Goal: Complete application form: Complete application form

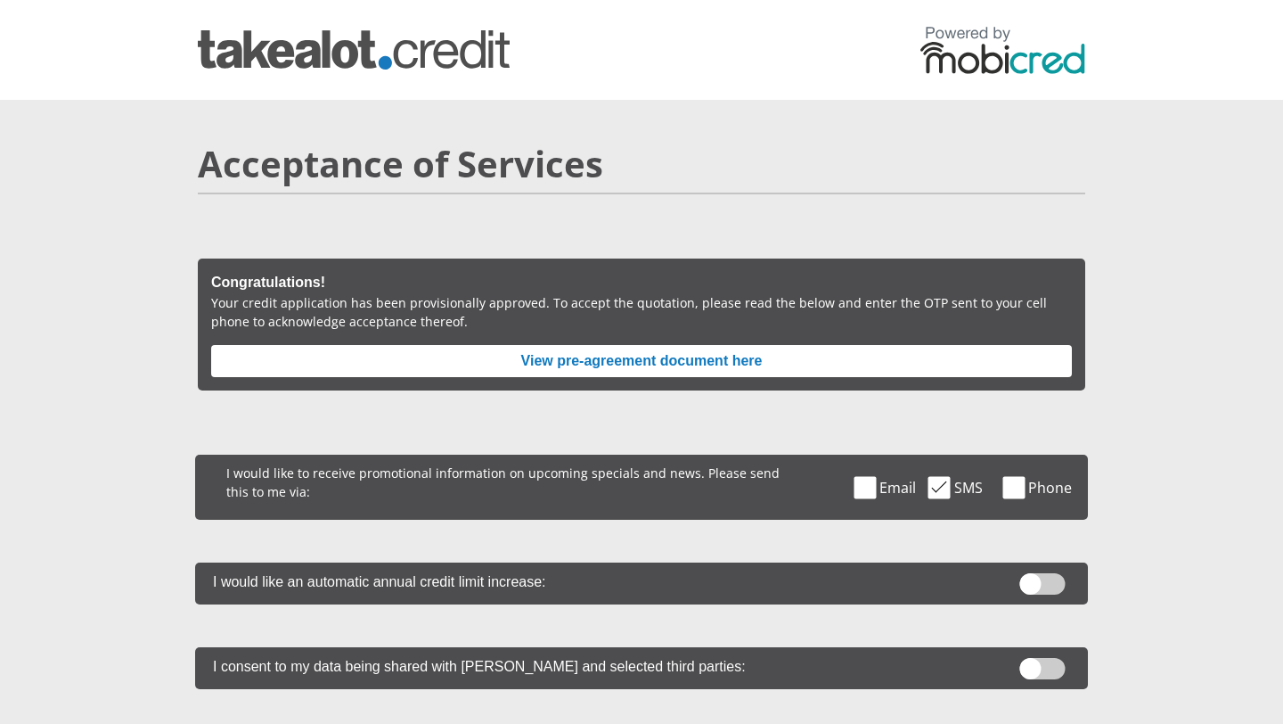
scroll to position [319, 0]
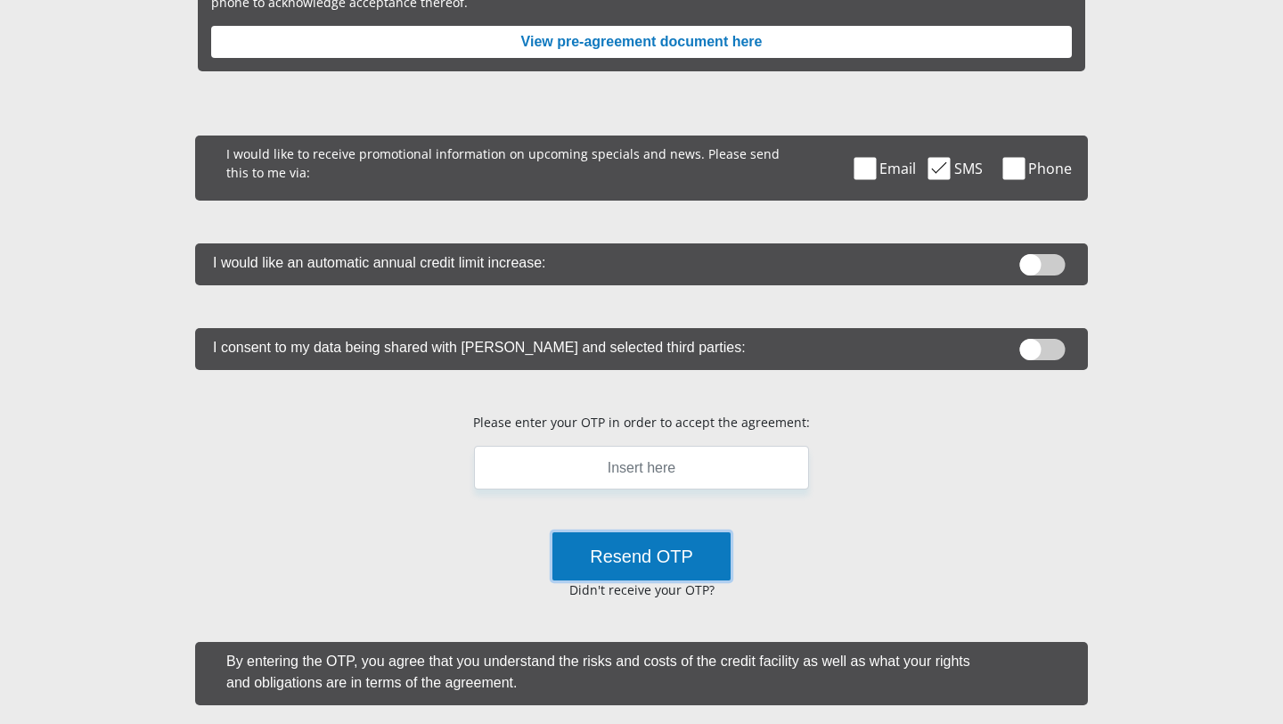
click at [664, 564] on button "Resend OTP" at bounding box center [641, 556] width 178 height 48
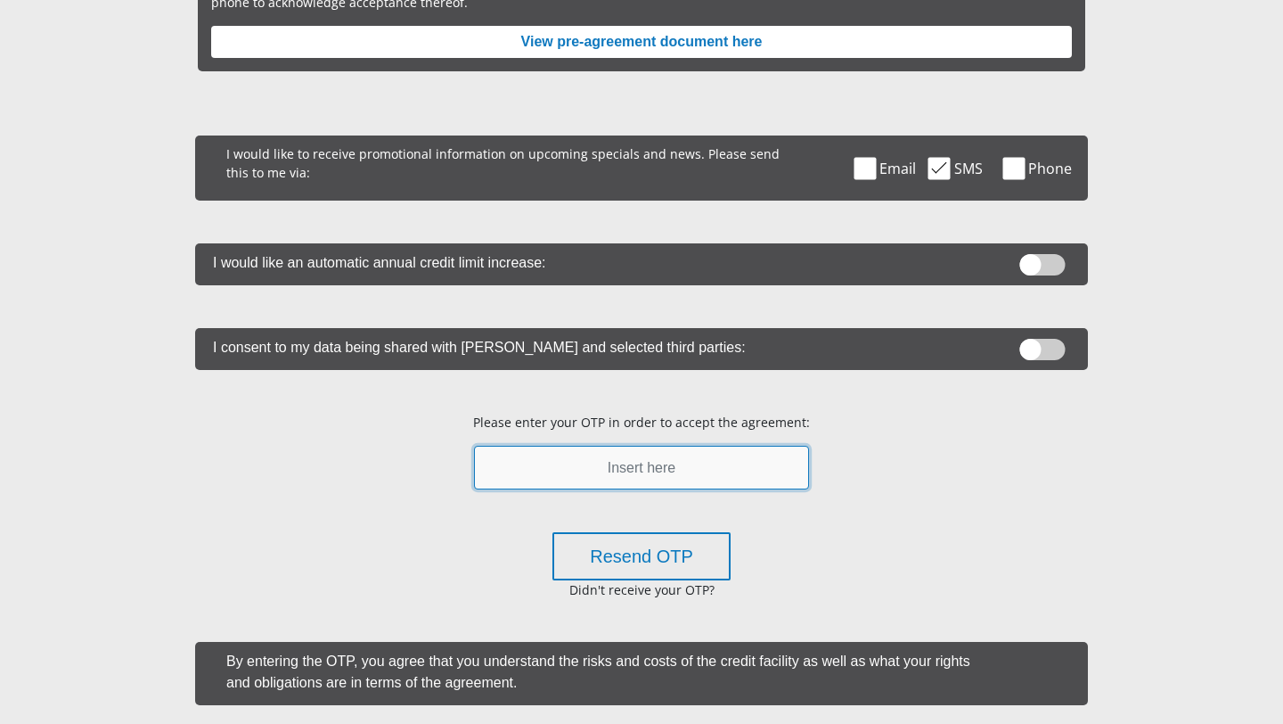
click at [581, 470] on input "text" at bounding box center [642, 468] width 336 height 44
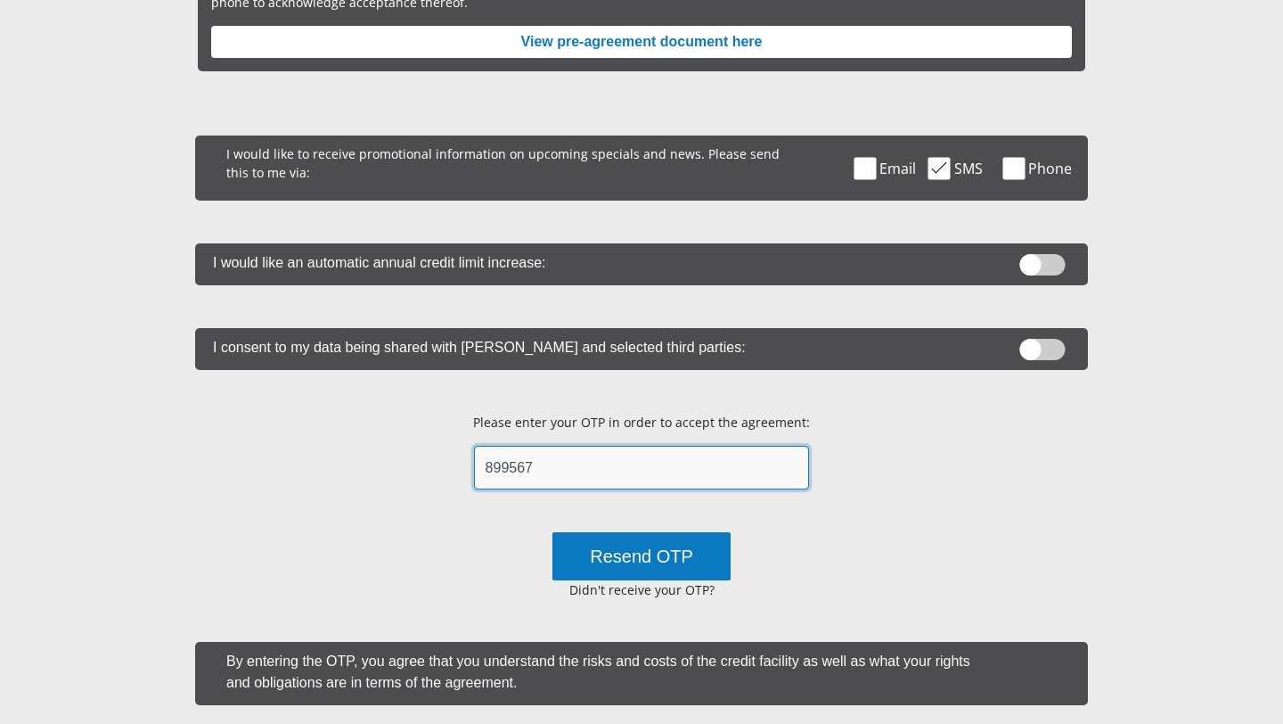
type input "899567"
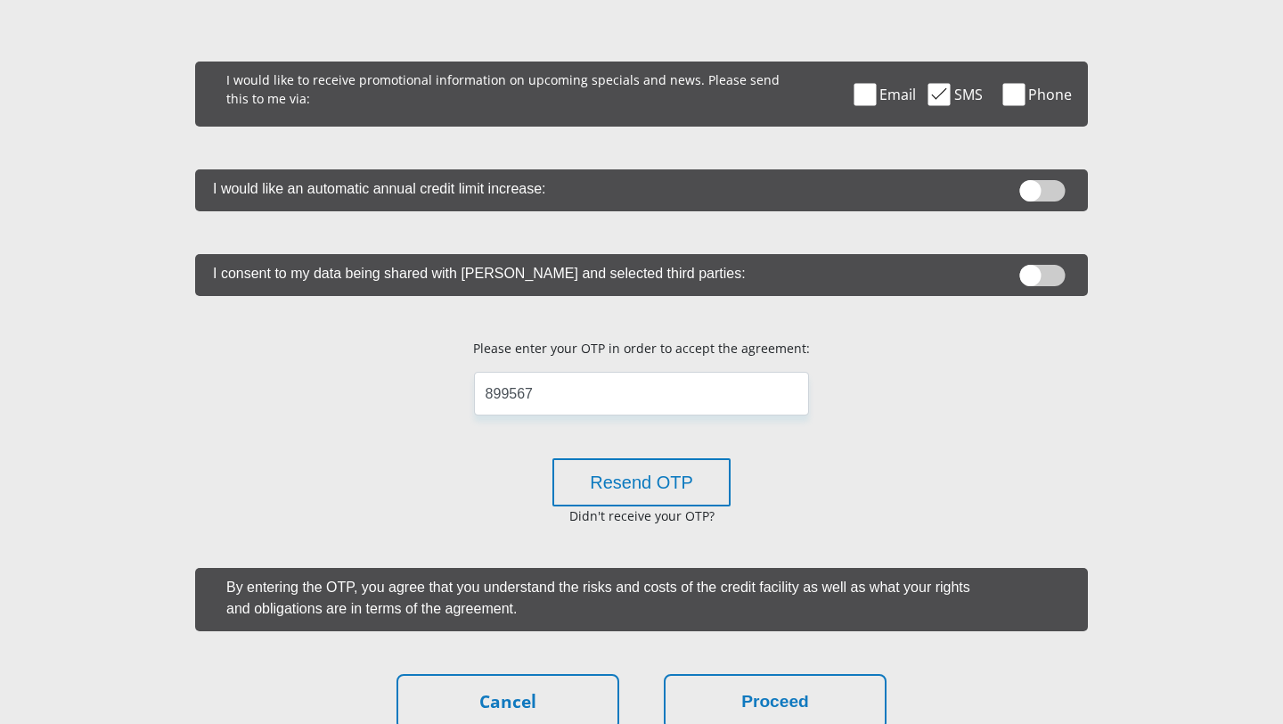
scroll to position [565, 0]
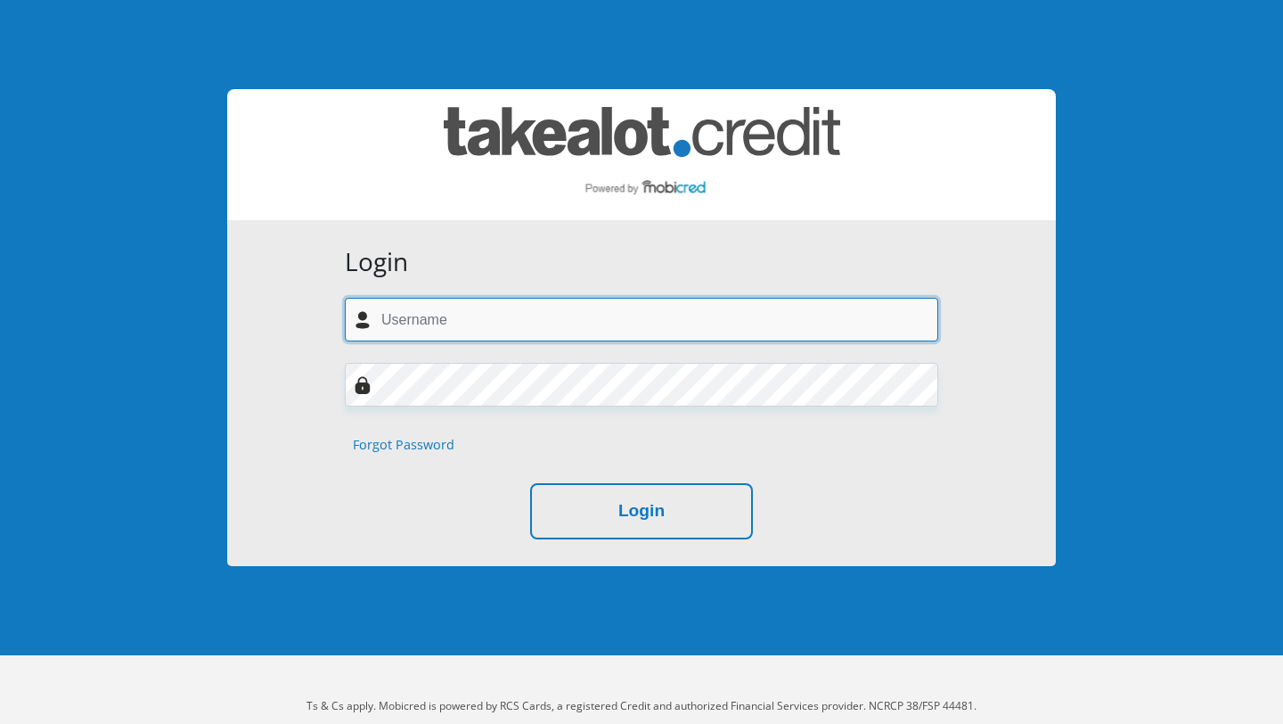
click at [458, 315] on input "text" at bounding box center [641, 320] width 593 height 44
type input "kgaogeloteffo00@gmail.com"
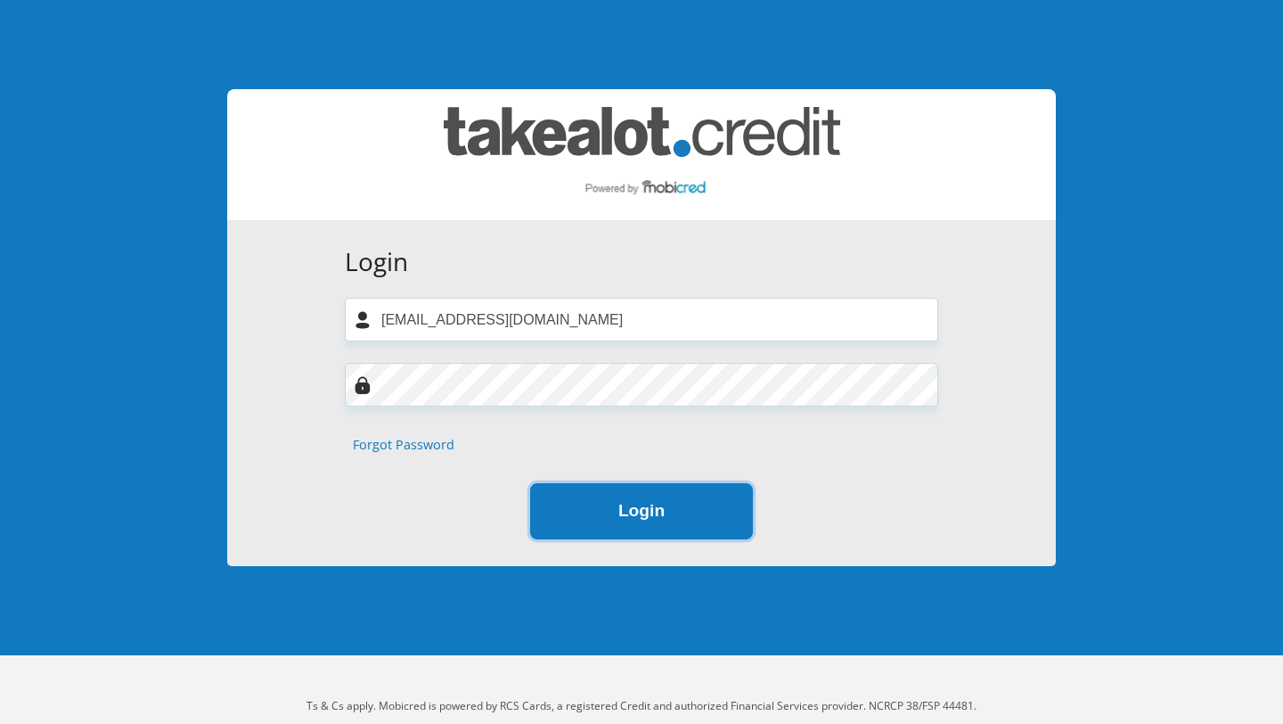
click at [609, 515] on button "Login" at bounding box center [641, 511] width 223 height 56
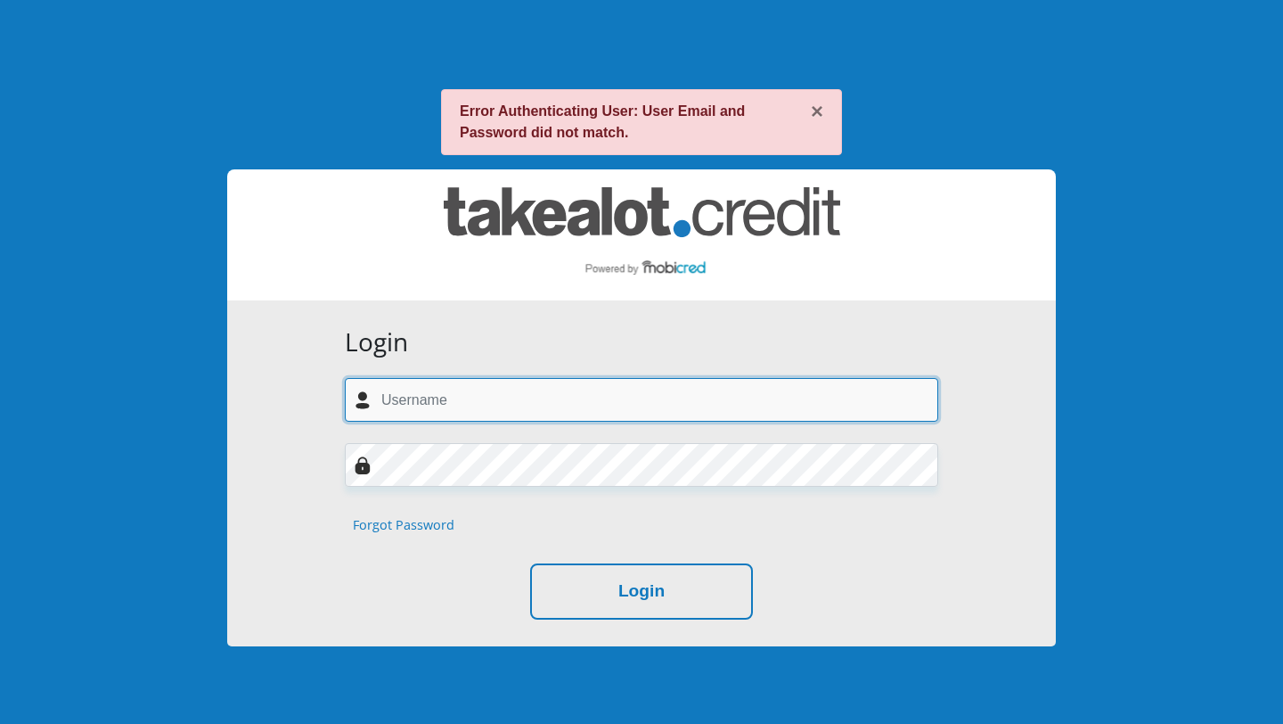
click at [437, 391] on input "text" at bounding box center [641, 400] width 593 height 44
type input "kgaogeloteffo00@gmail.com"
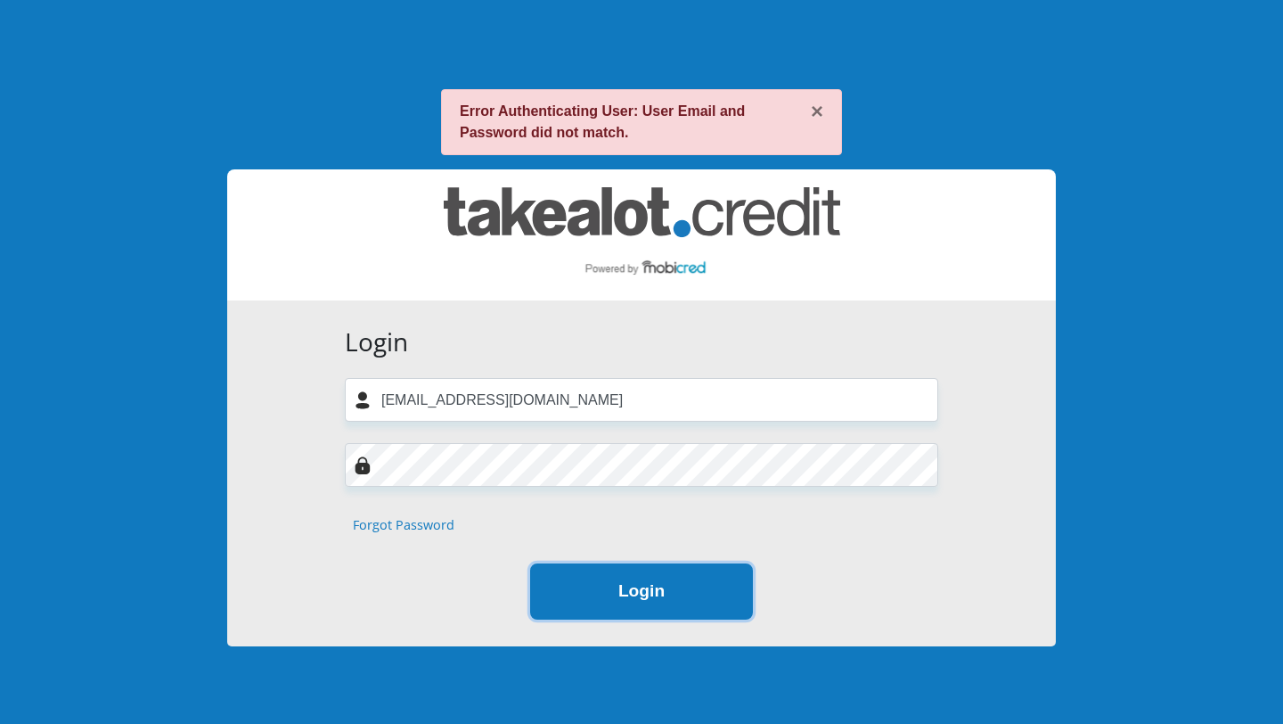
click at [617, 593] on button "Login" at bounding box center [641, 591] width 223 height 56
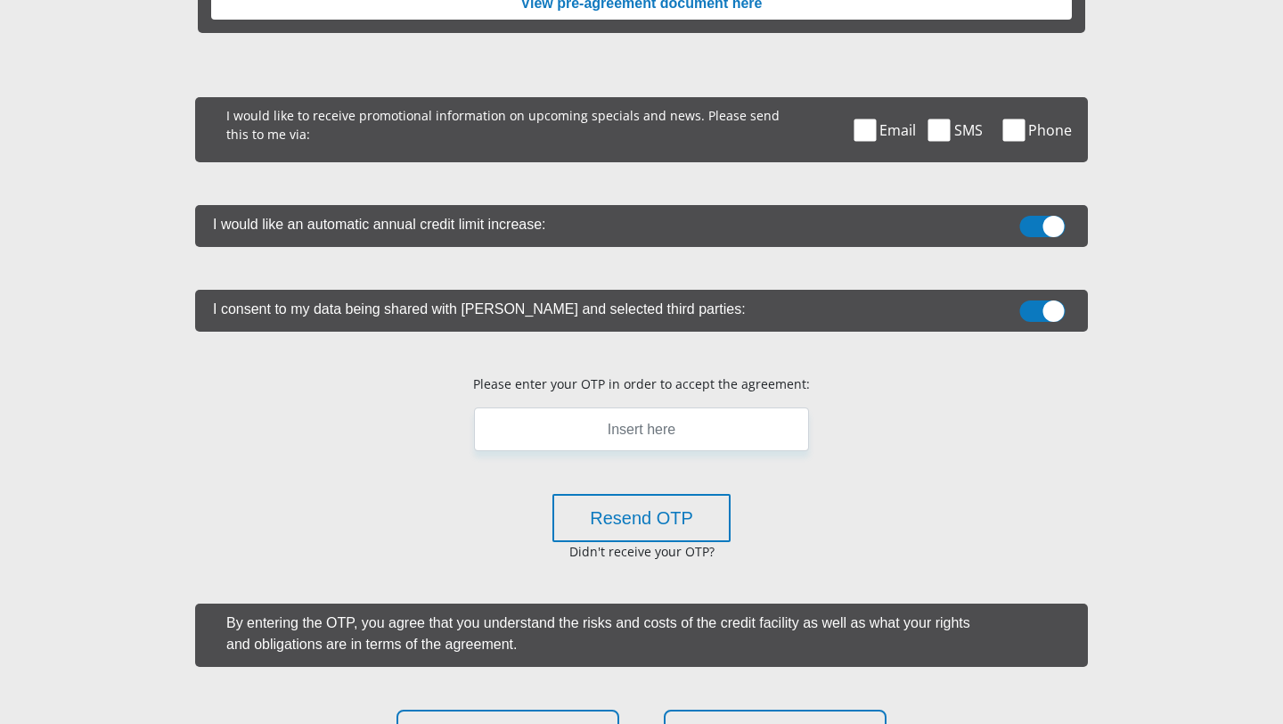
scroll to position [565, 0]
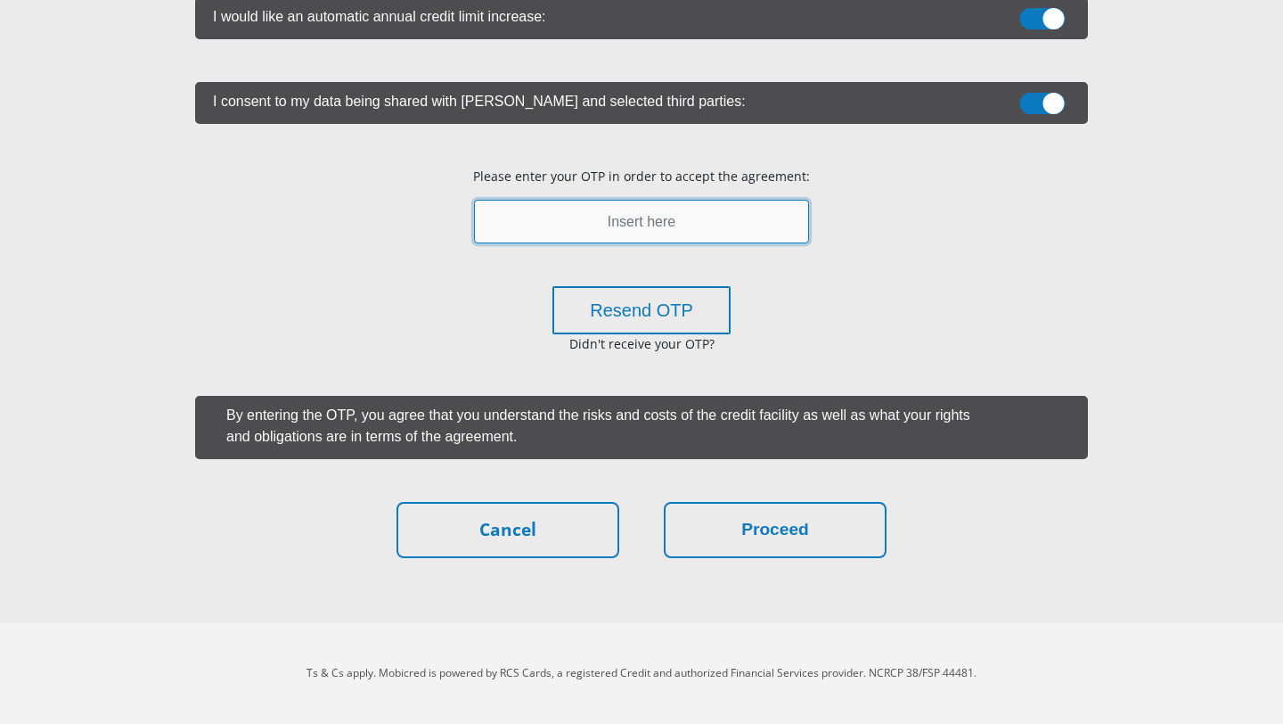
click at [623, 223] on input "text" at bounding box center [642, 222] width 336 height 44
type input "405362"
click at [664, 502] on button "Proceed" at bounding box center [775, 530] width 223 height 56
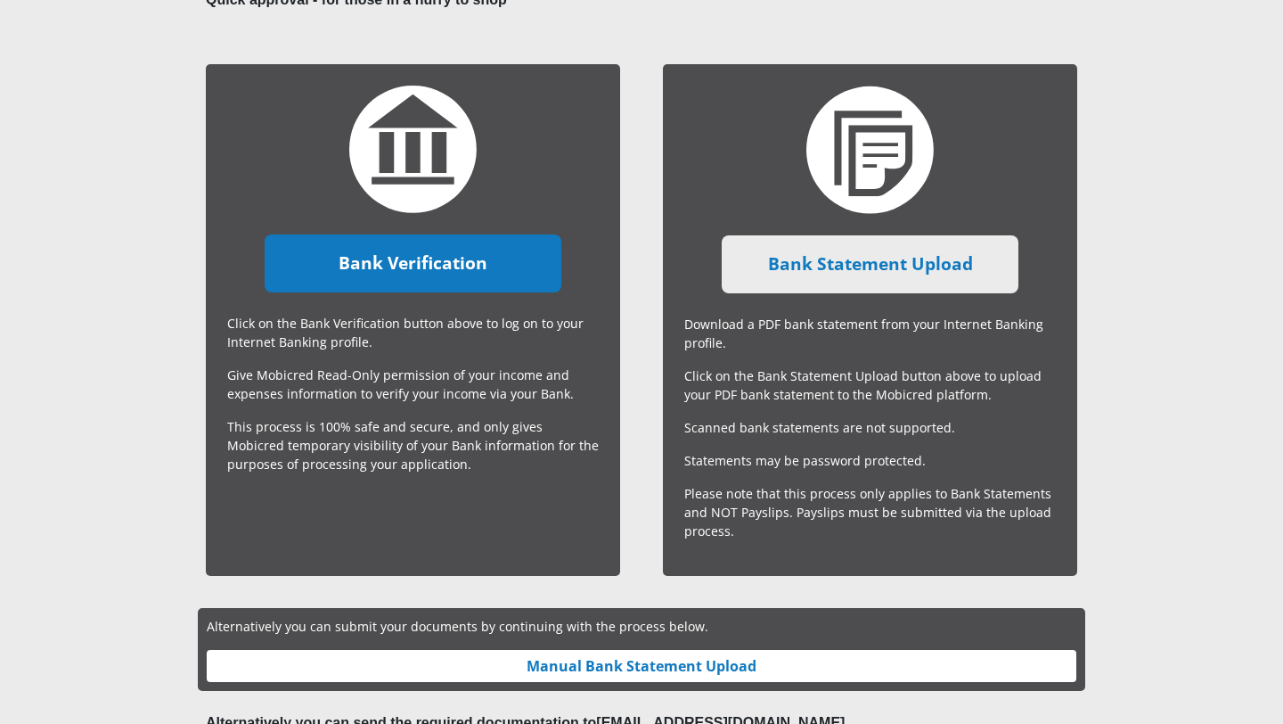
scroll to position [376, 0]
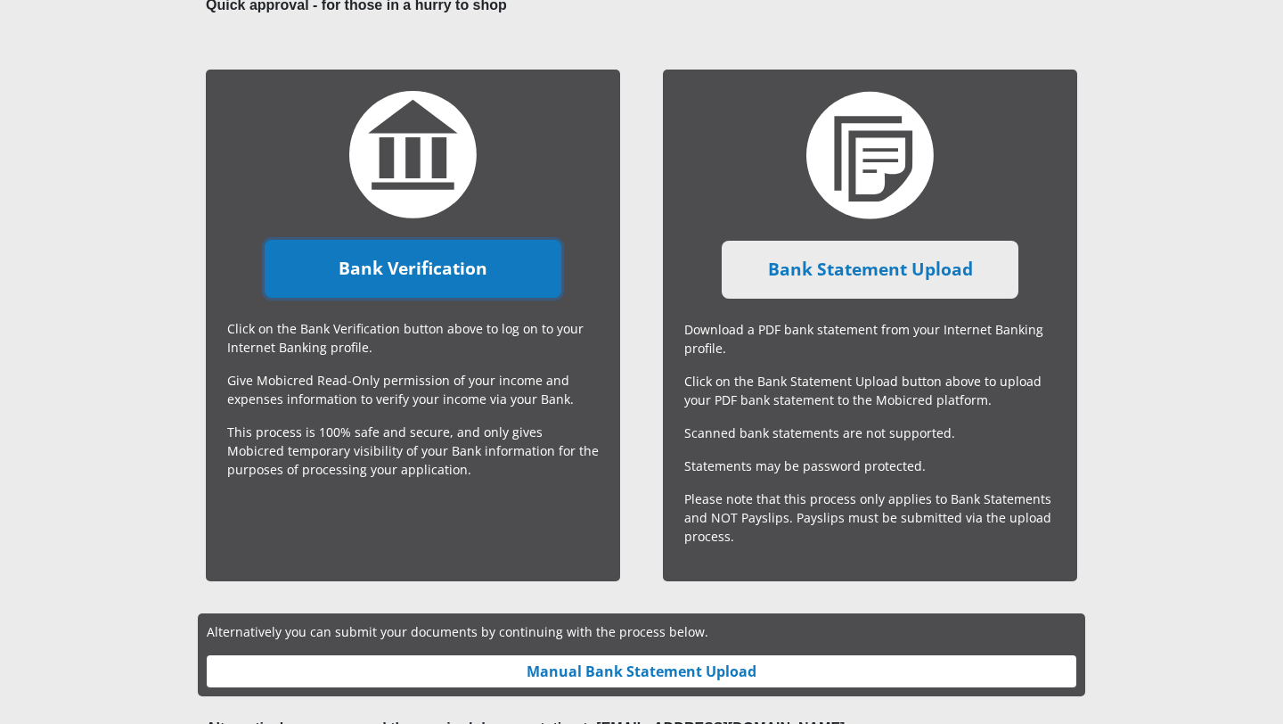
click at [387, 270] on link "Bank Verification" at bounding box center [414, 269] width 298 height 58
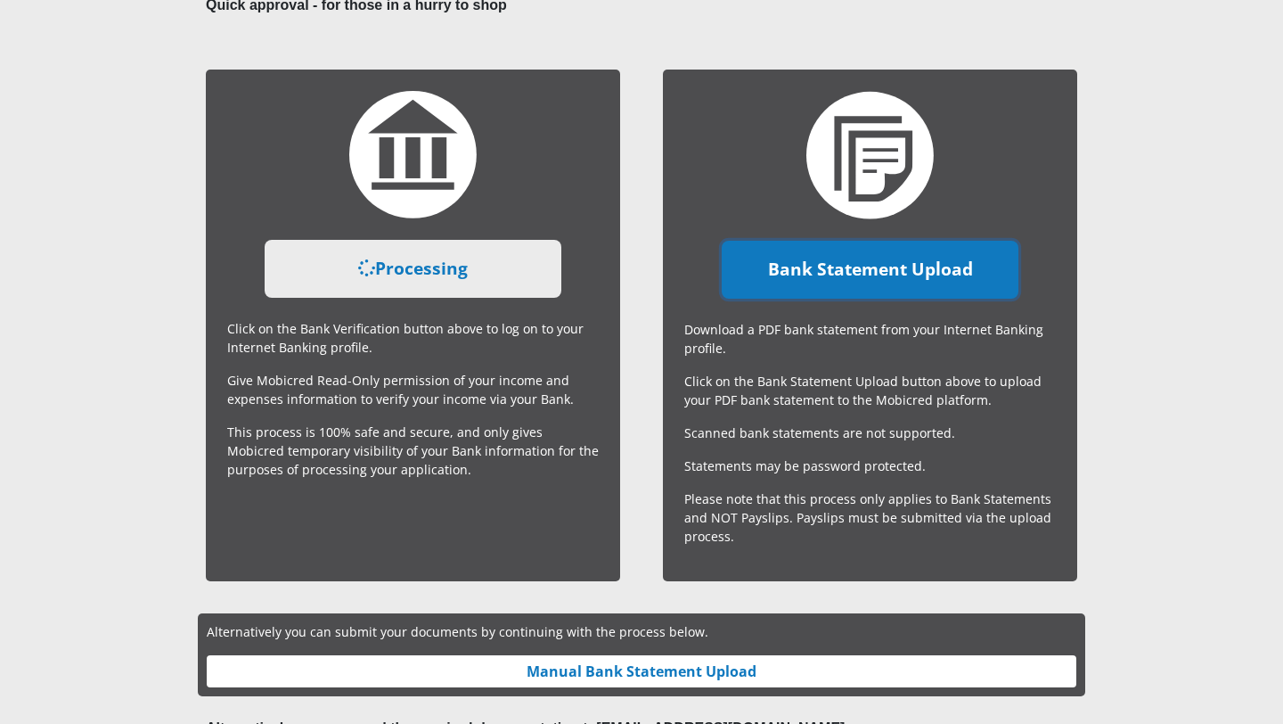
click at [855, 266] on link "Bank Statement Upload" at bounding box center [871, 270] width 298 height 58
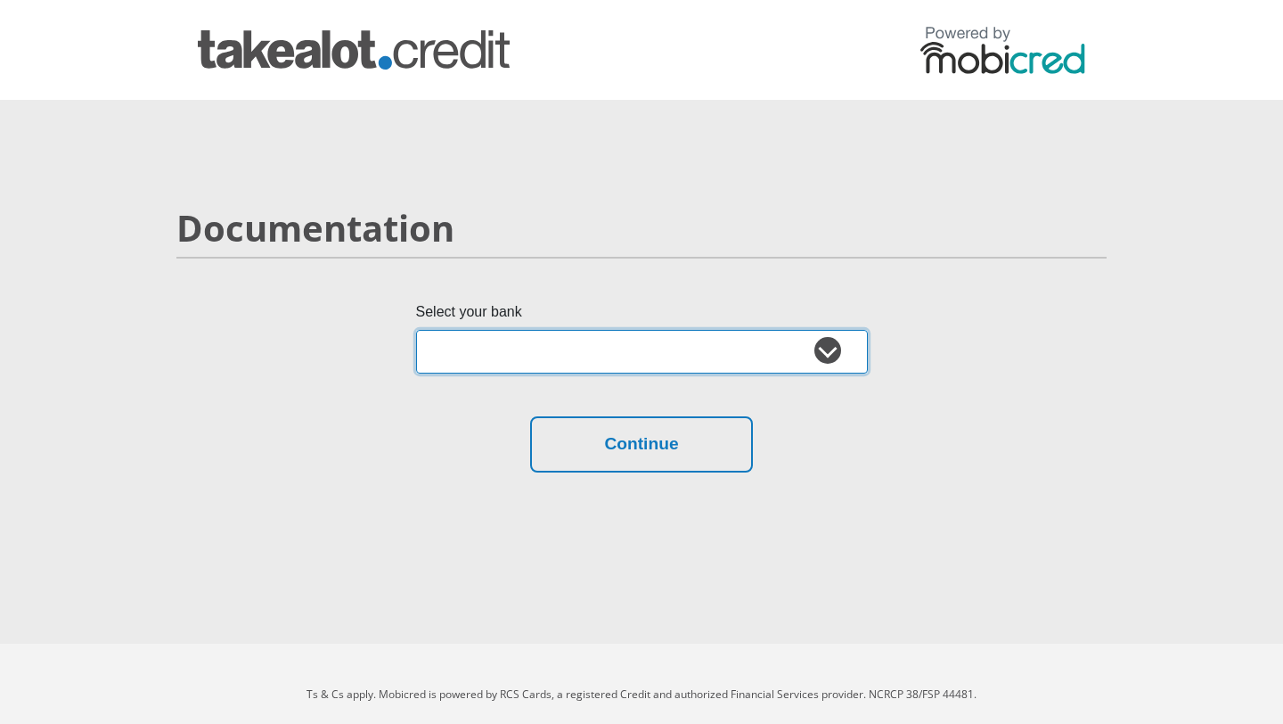
click at [630, 356] on select "Absa Capitec Bank Discovery Bank First National Bank Nedbank Standard Bank Tyme…" at bounding box center [642, 352] width 452 height 44
select select "{"id":"1","title":"First National Bank","institution":"Rand Merchant Bank","ali…"
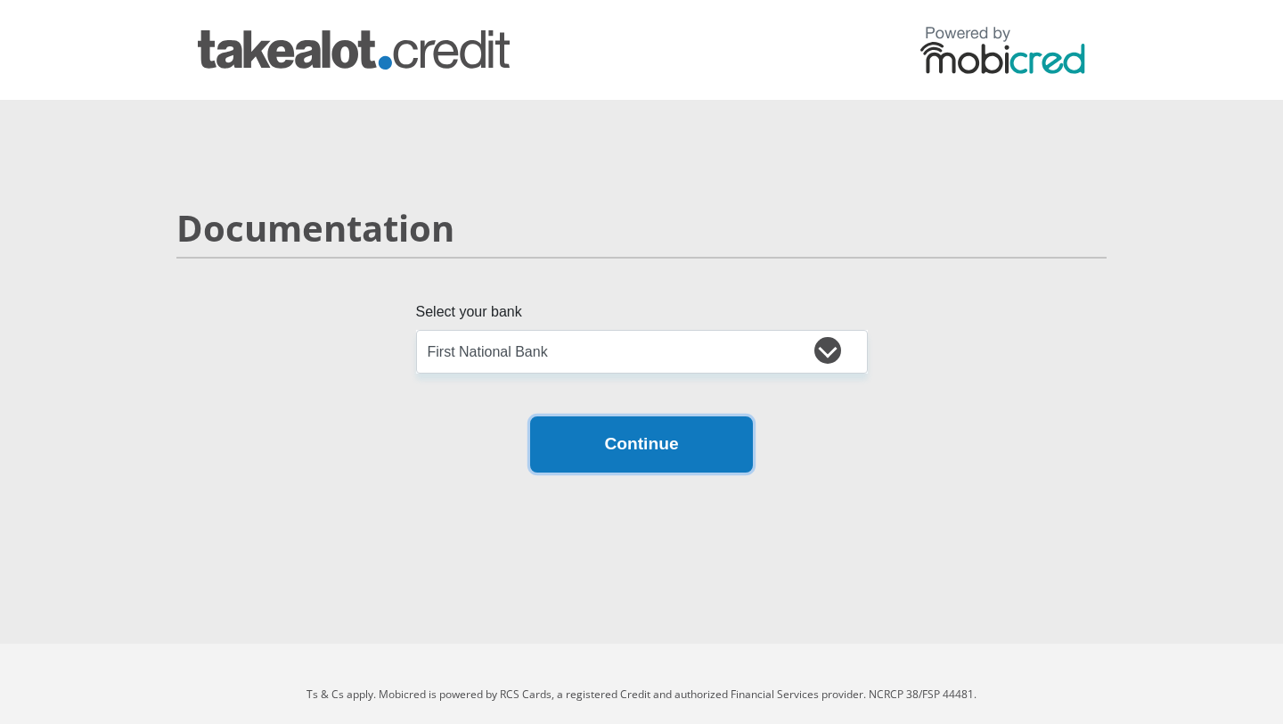
click at [598, 458] on button "Continue" at bounding box center [641, 444] width 223 height 56
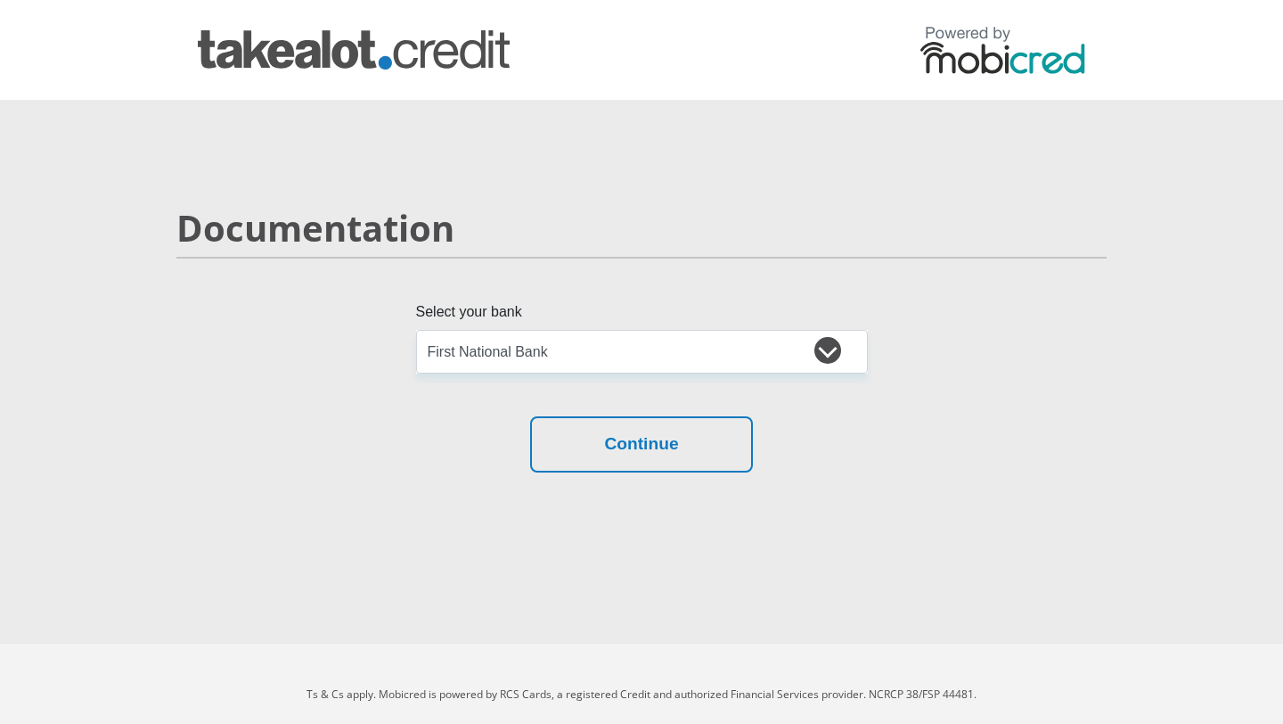
select select "{"id":"1","title":"First National Bank","institution":"Rand Merchant Bank","ali…"
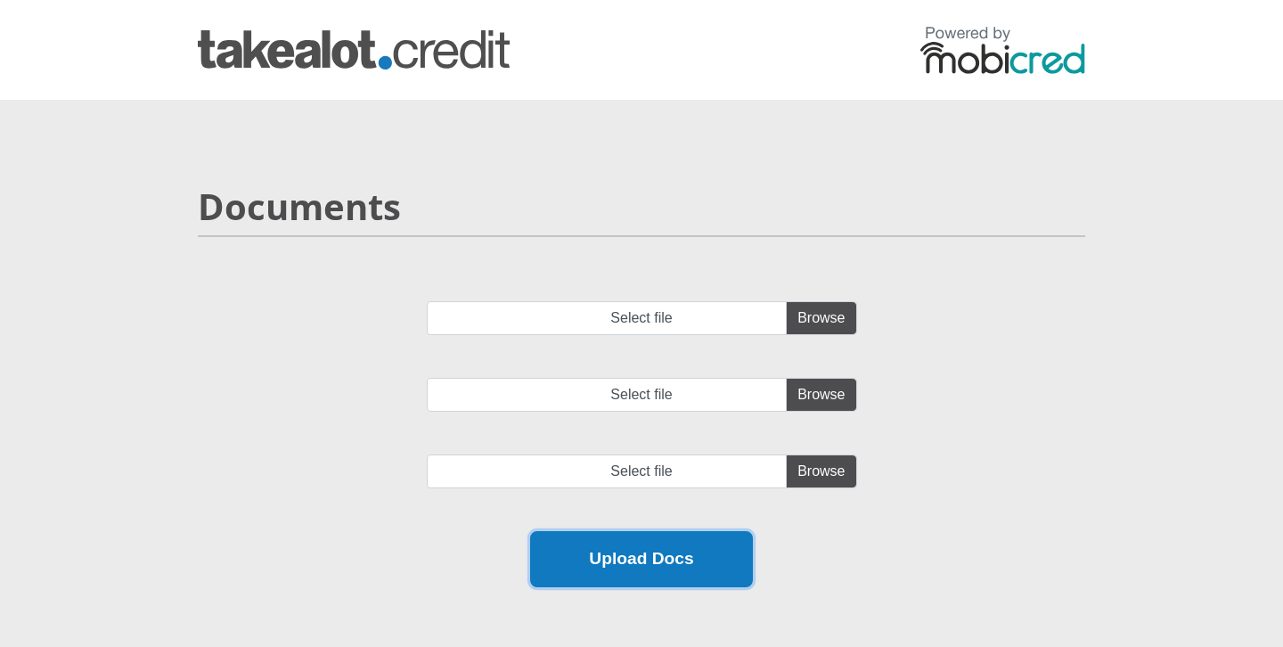
click at [649, 556] on button "Upload Docs" at bounding box center [641, 559] width 223 height 56
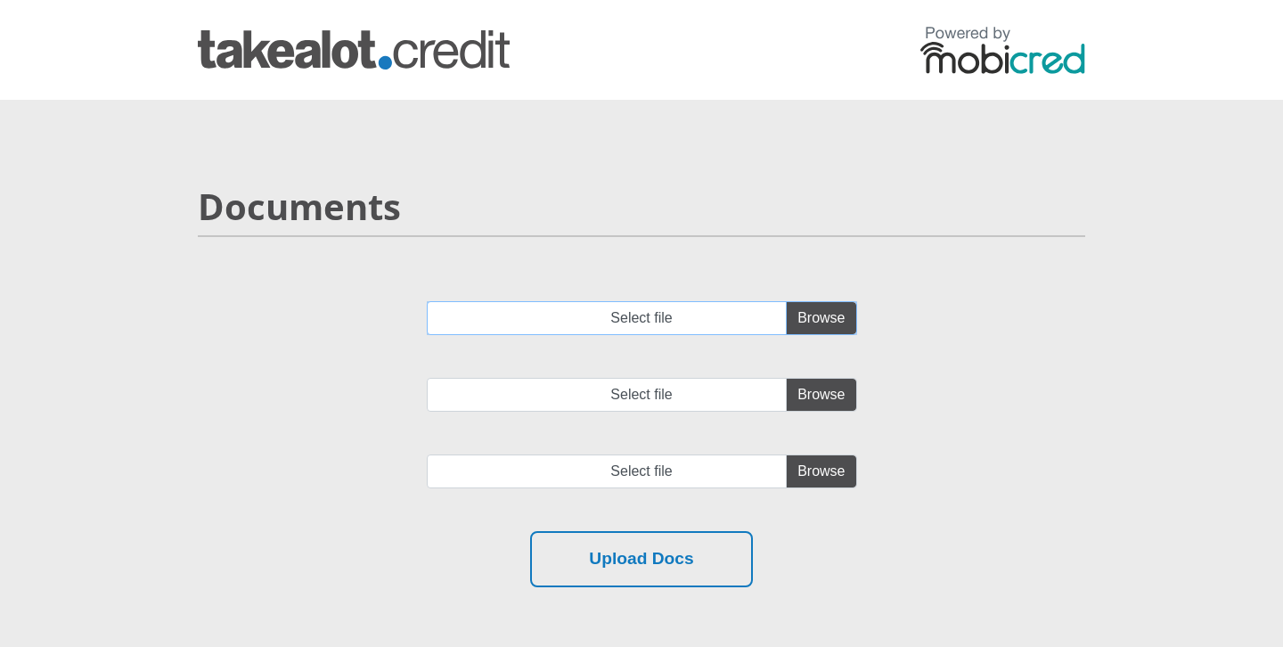
click at [833, 320] on input "Select file" at bounding box center [642, 318] width 430 height 34
type input "C:\fakepath\aa739d5e5c8de125c97f57b0c353a7d2.pdf"
click at [818, 394] on input "Select file" at bounding box center [642, 395] width 430 height 34
type input "C:\fakepath\bbf8445b7cf54f466596448700036eb4.pdf"
click at [828, 467] on input "file" at bounding box center [642, 471] width 430 height 34
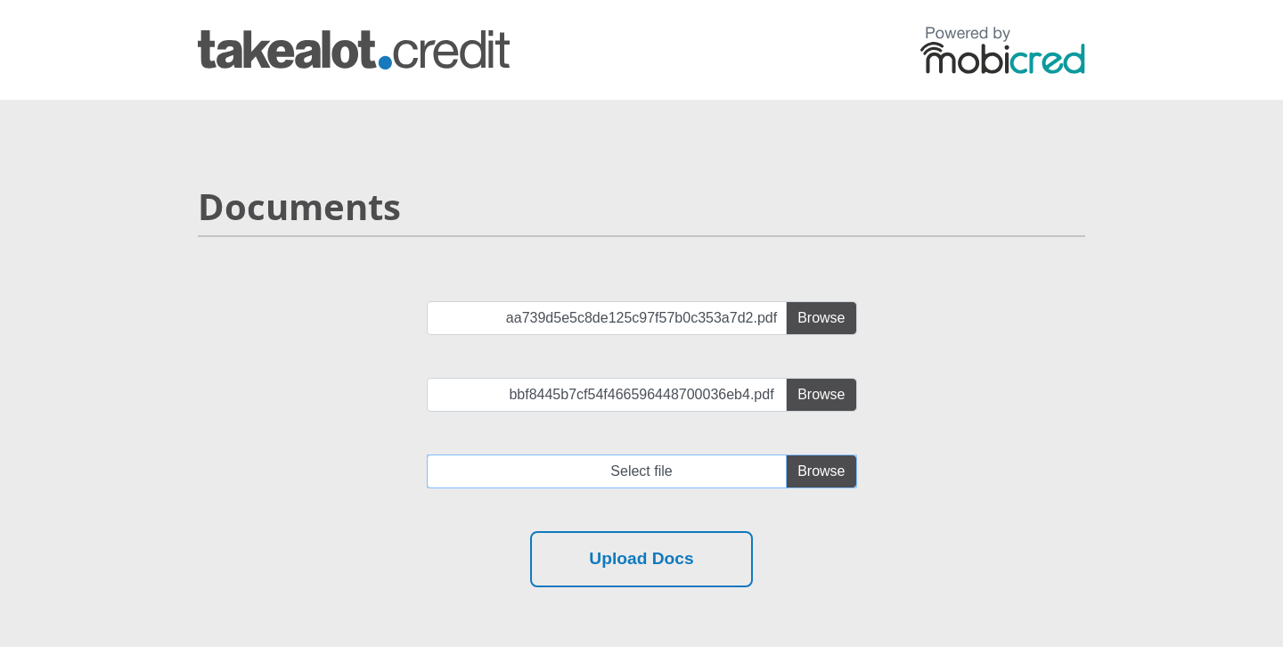
type input "C:\fakepath\d450f4bd5e6a7892f33068a028491970.pdf"
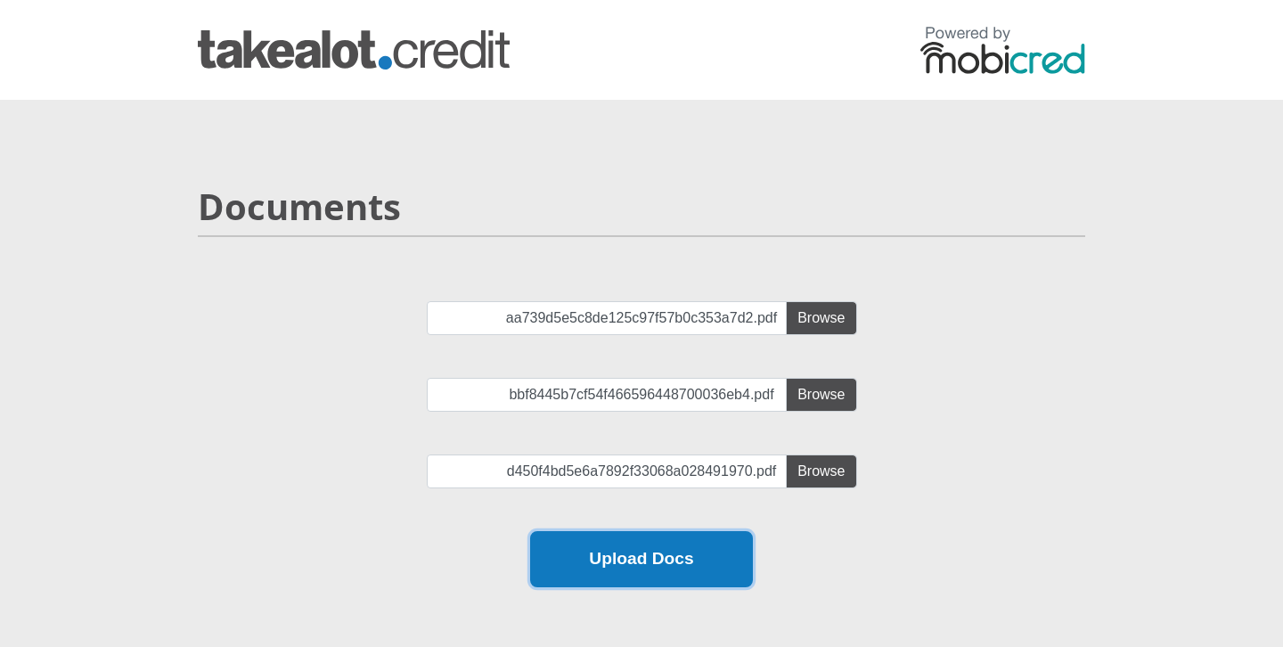
click at [661, 554] on button "Upload Docs" at bounding box center [641, 559] width 223 height 56
